Goal: Check status

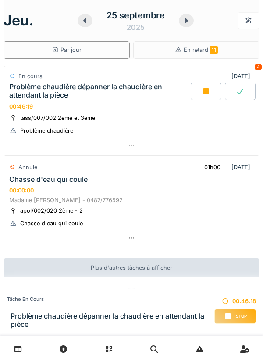
click at [164, 267] on div "Plus d'autres tâches à afficher" at bounding box center [132, 267] width 256 height 19
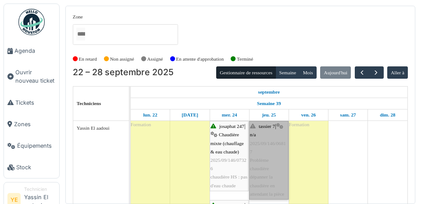
click at [265, 152] on link "tassier 7 | n/a 2025/09/146/06817 Problème chaudière dépanner la chaudière en a…" at bounding box center [269, 160] width 40 height 79
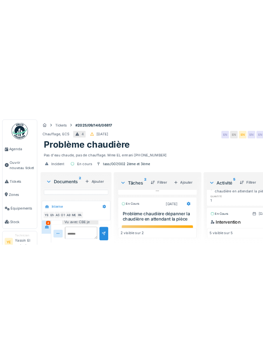
scroll to position [68, 0]
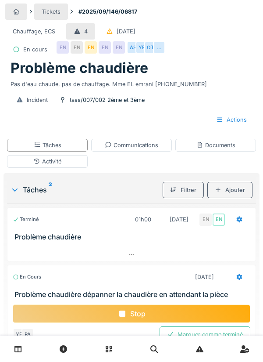
click at [148, 146] on div "Communications" at bounding box center [132, 145] width 54 height 8
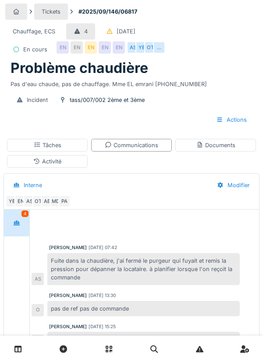
scroll to position [39, 0]
